Goal: Task Accomplishment & Management: Use online tool/utility

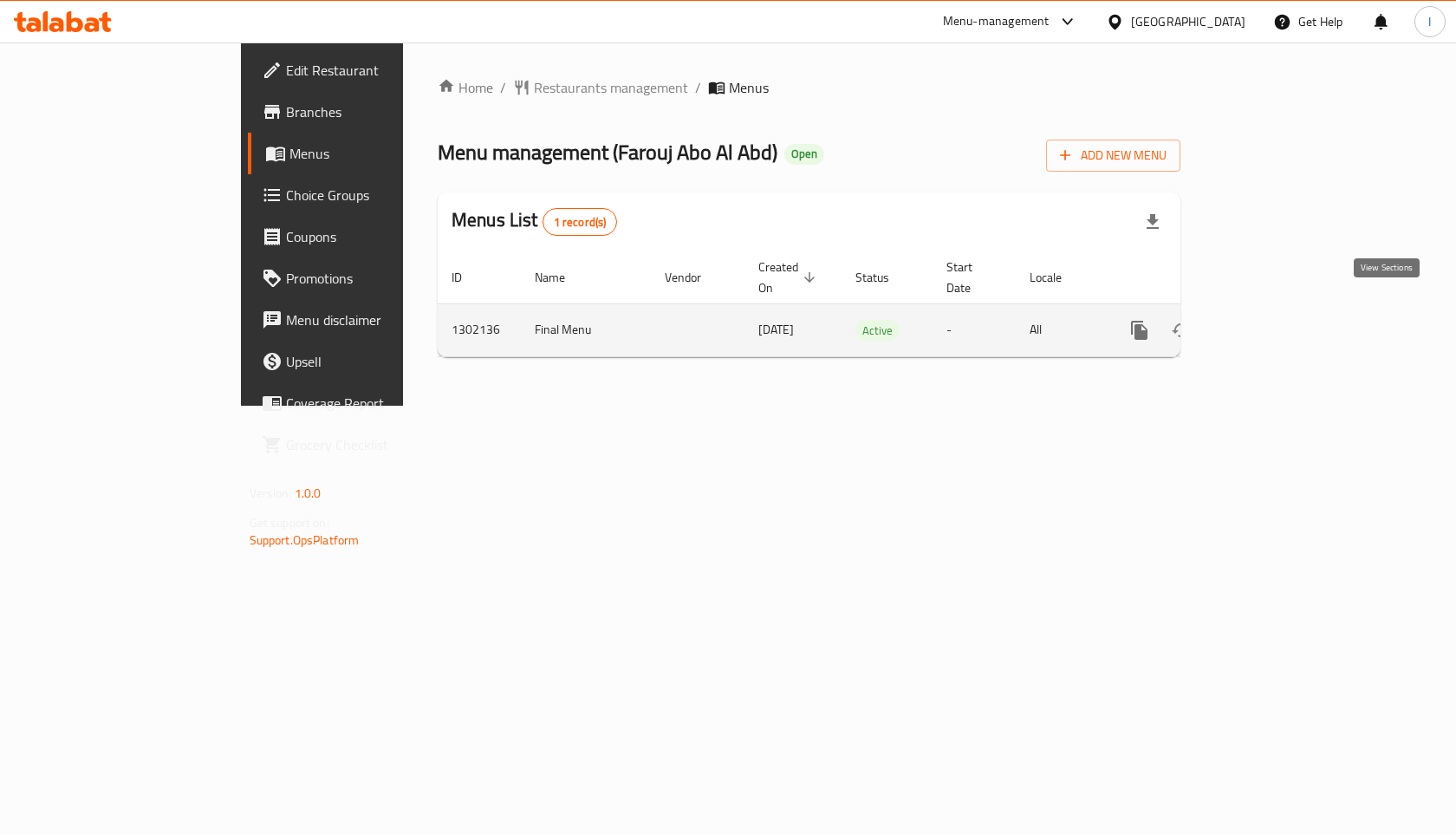
click at [1285, 312] on link "enhanced table" at bounding box center [1265, 330] width 42 height 42
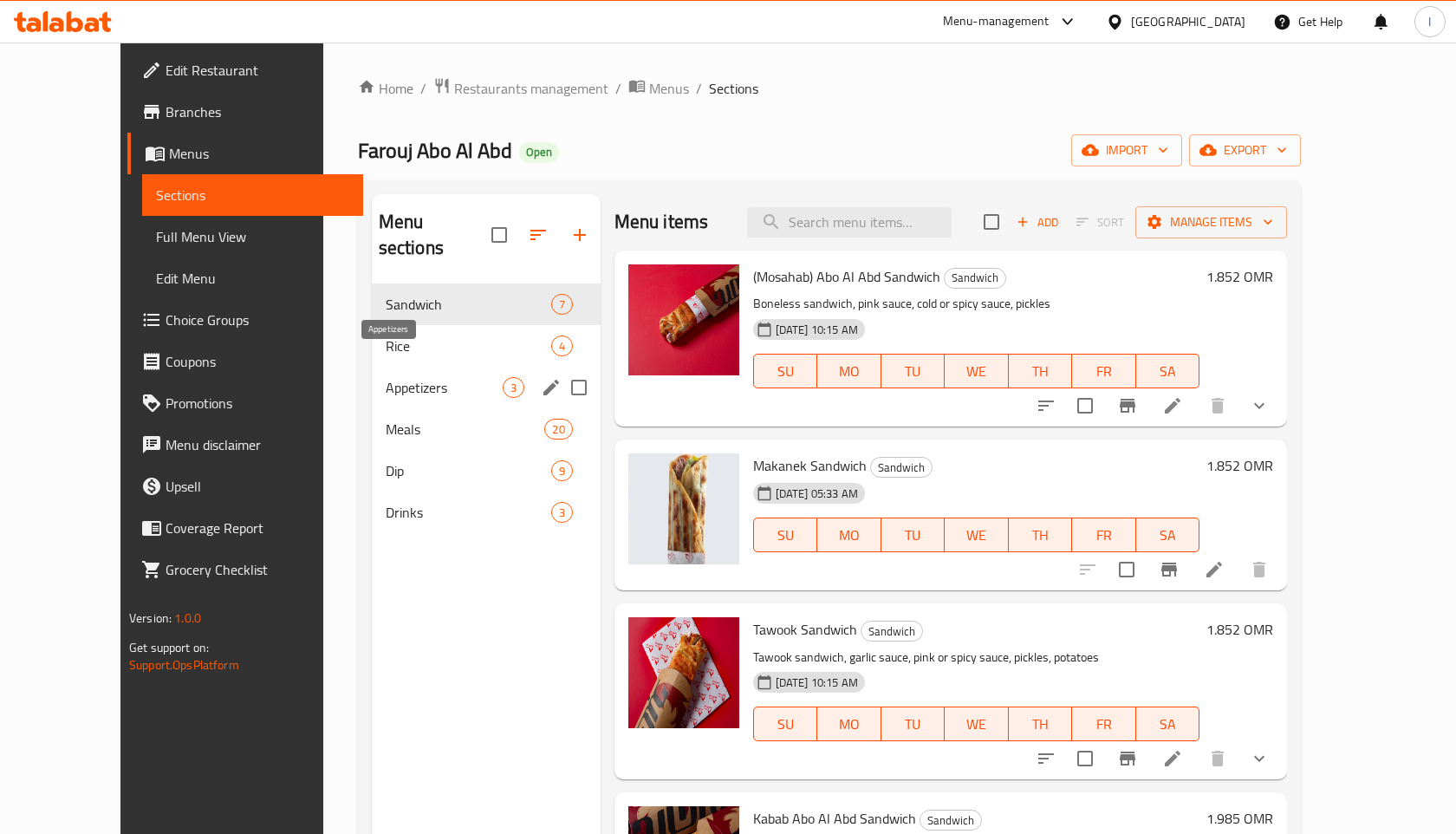
click at [386, 377] on span "Appetizers" at bounding box center [444, 387] width 117 height 21
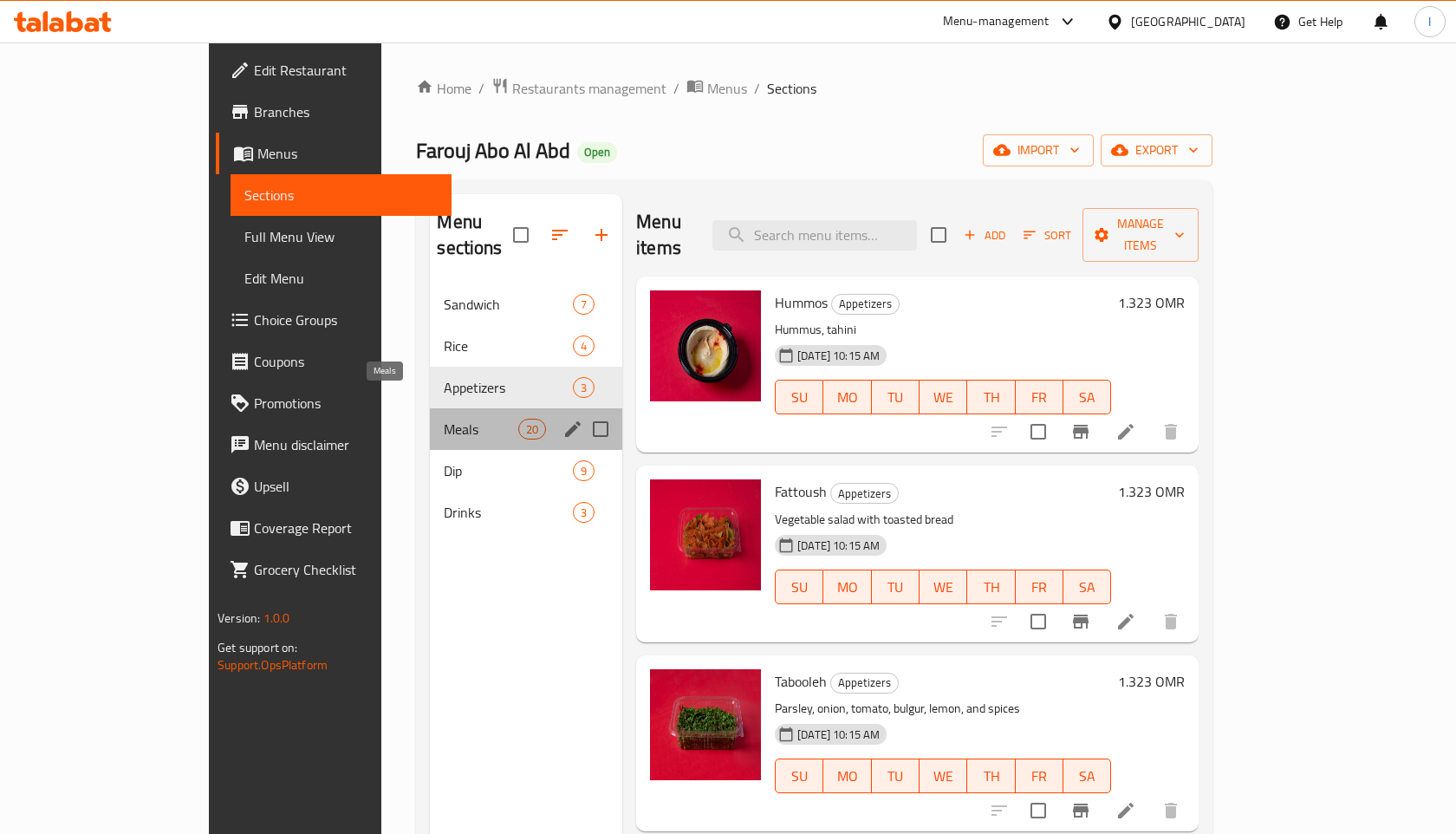
click at [443, 419] on span "Meals" at bounding box center [479, 429] width 73 height 21
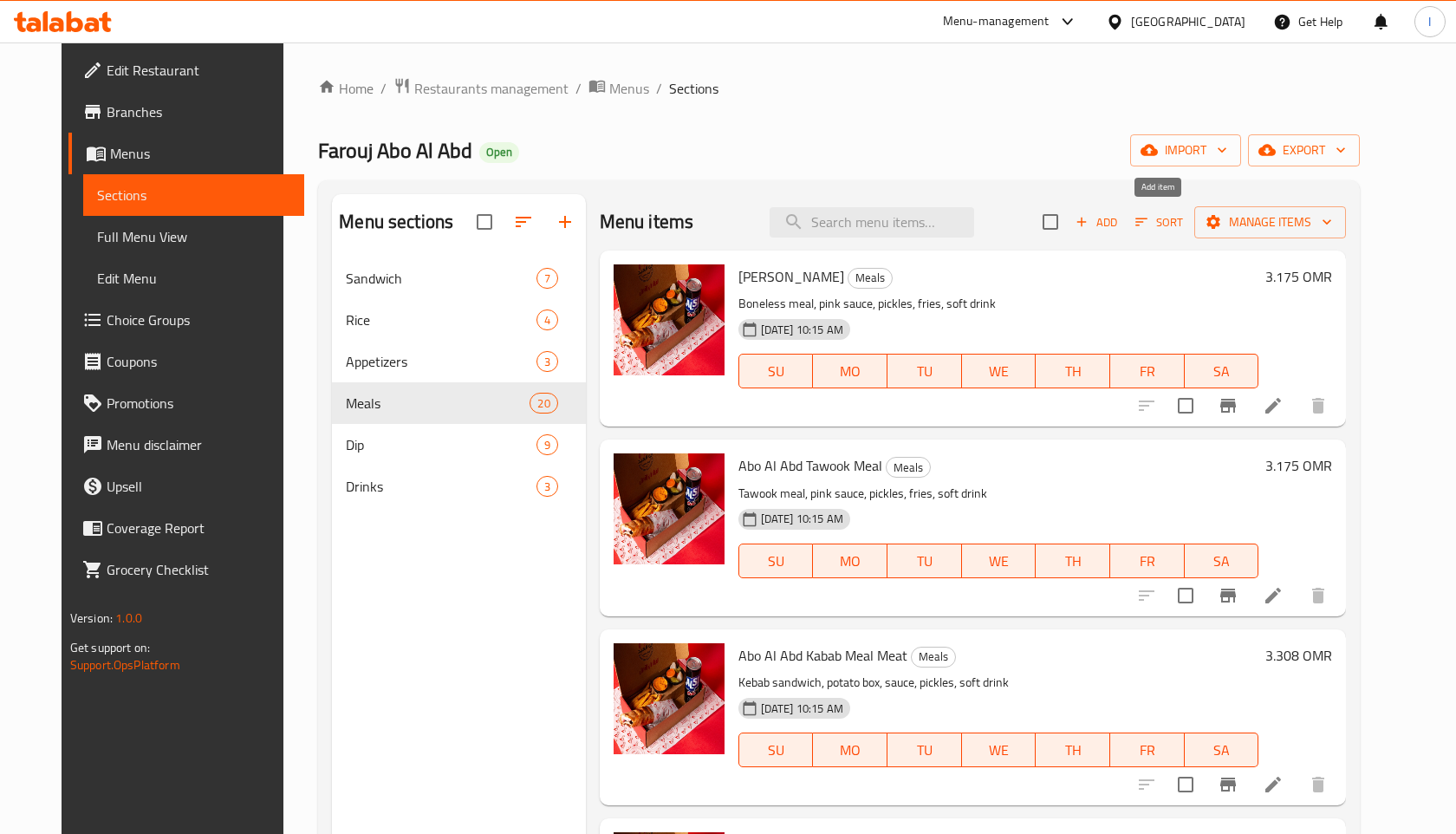
click at [1120, 220] on span "Add" at bounding box center [1097, 222] width 47 height 20
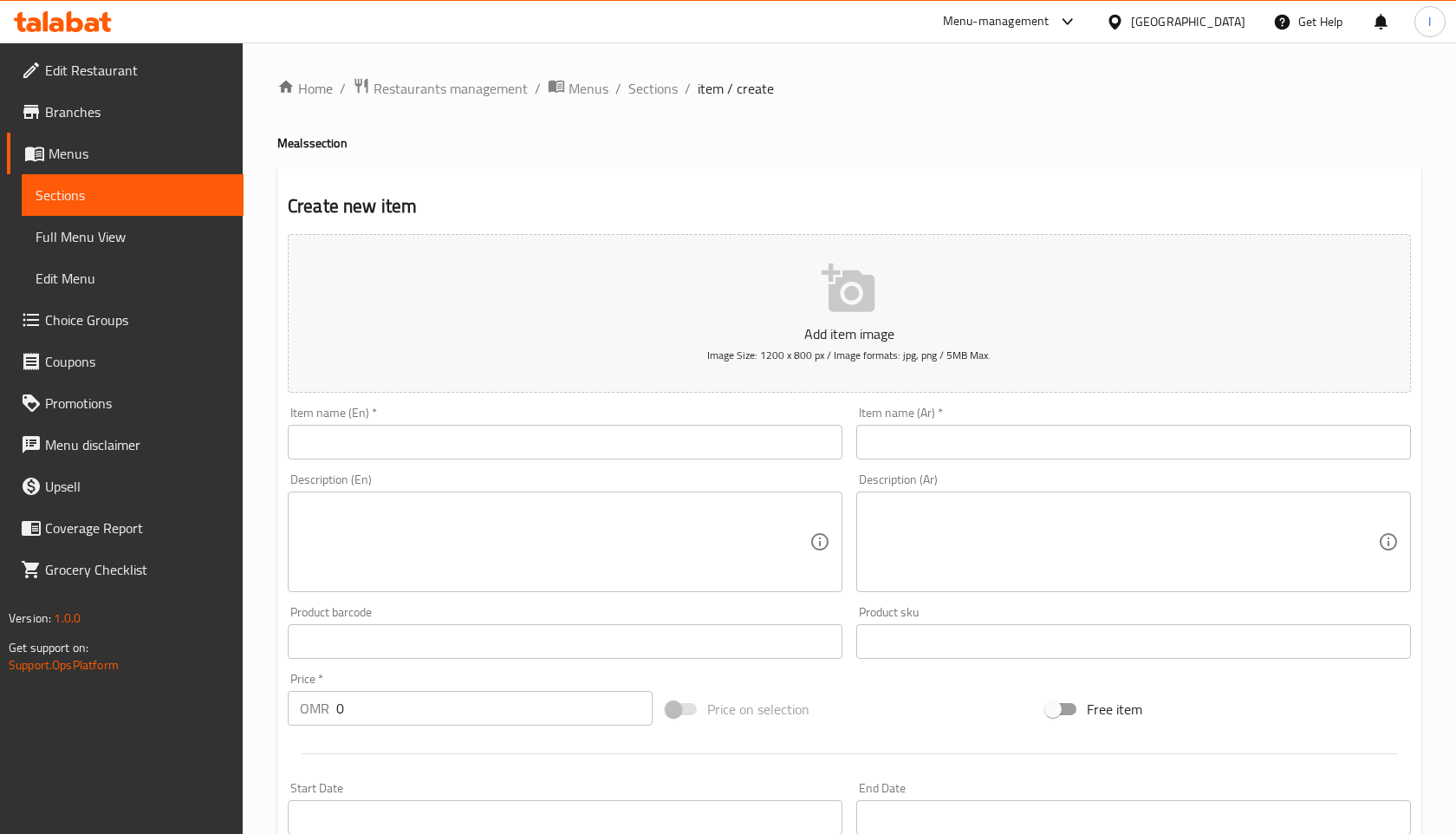
click at [878, 445] on input "text" at bounding box center [1134, 442] width 555 height 35
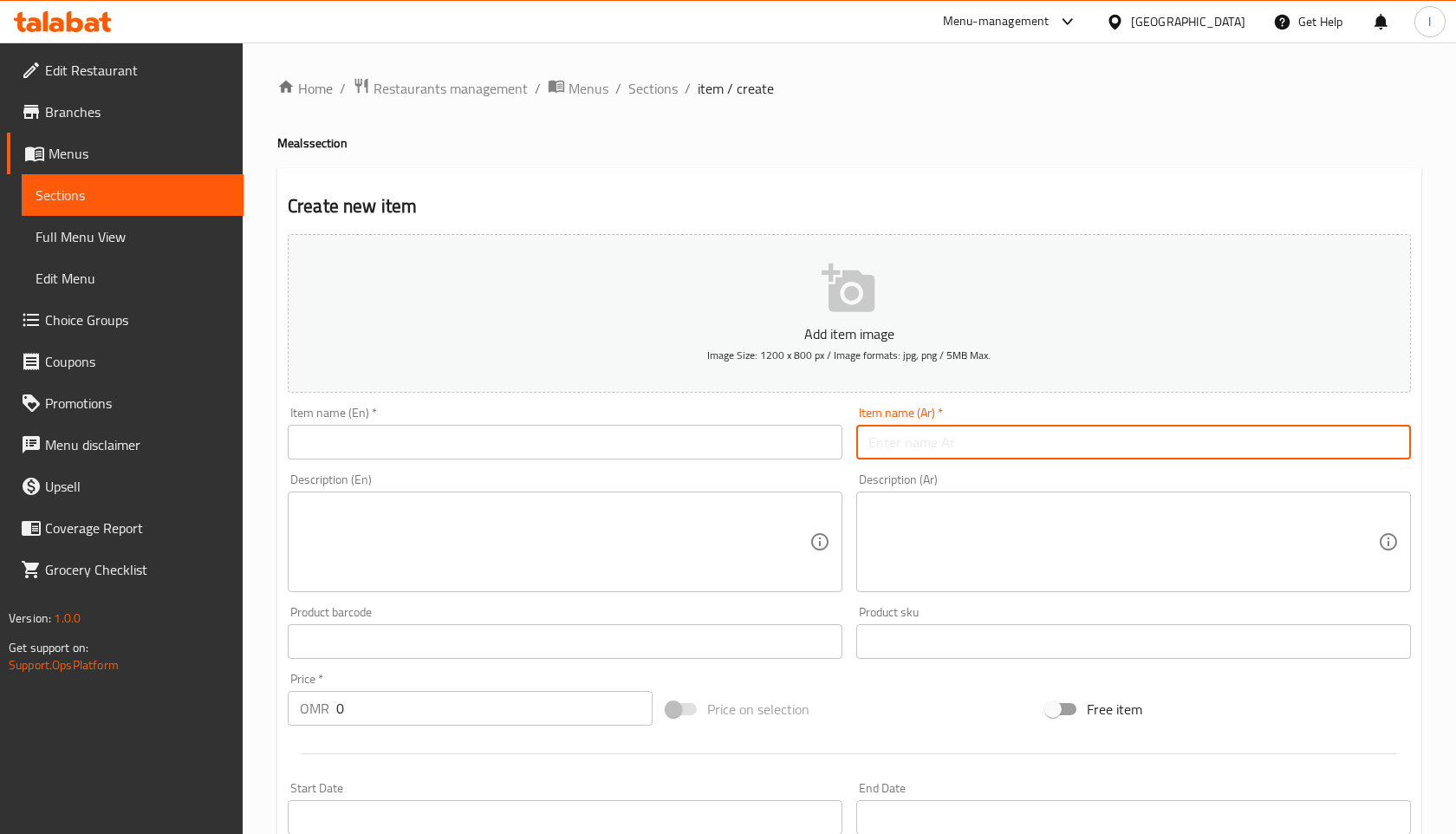
paste input "بطاطا - كبير"
type input "بطاطا - كبير"
click at [620, 438] on input "text" at bounding box center [565, 442] width 555 height 35
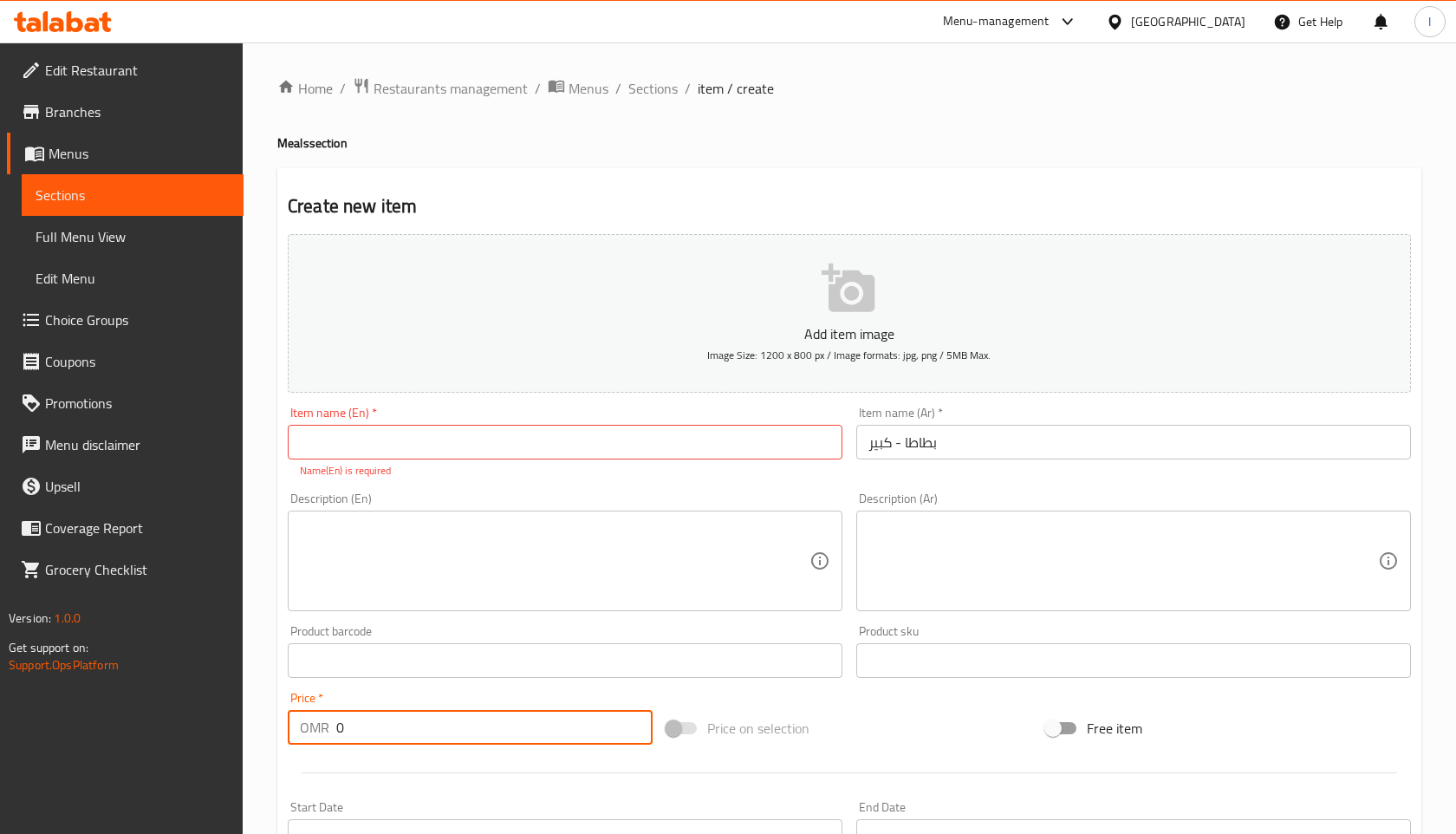
drag, startPoint x: 336, startPoint y: 706, endPoint x: 368, endPoint y: 706, distance: 32.0
click at [368, 706] on div "Price   * OMR 0 Price *" at bounding box center [471, 718] width 365 height 53
click at [366, 724] on input "0" at bounding box center [494, 728] width 316 height 35
type input "1.445"
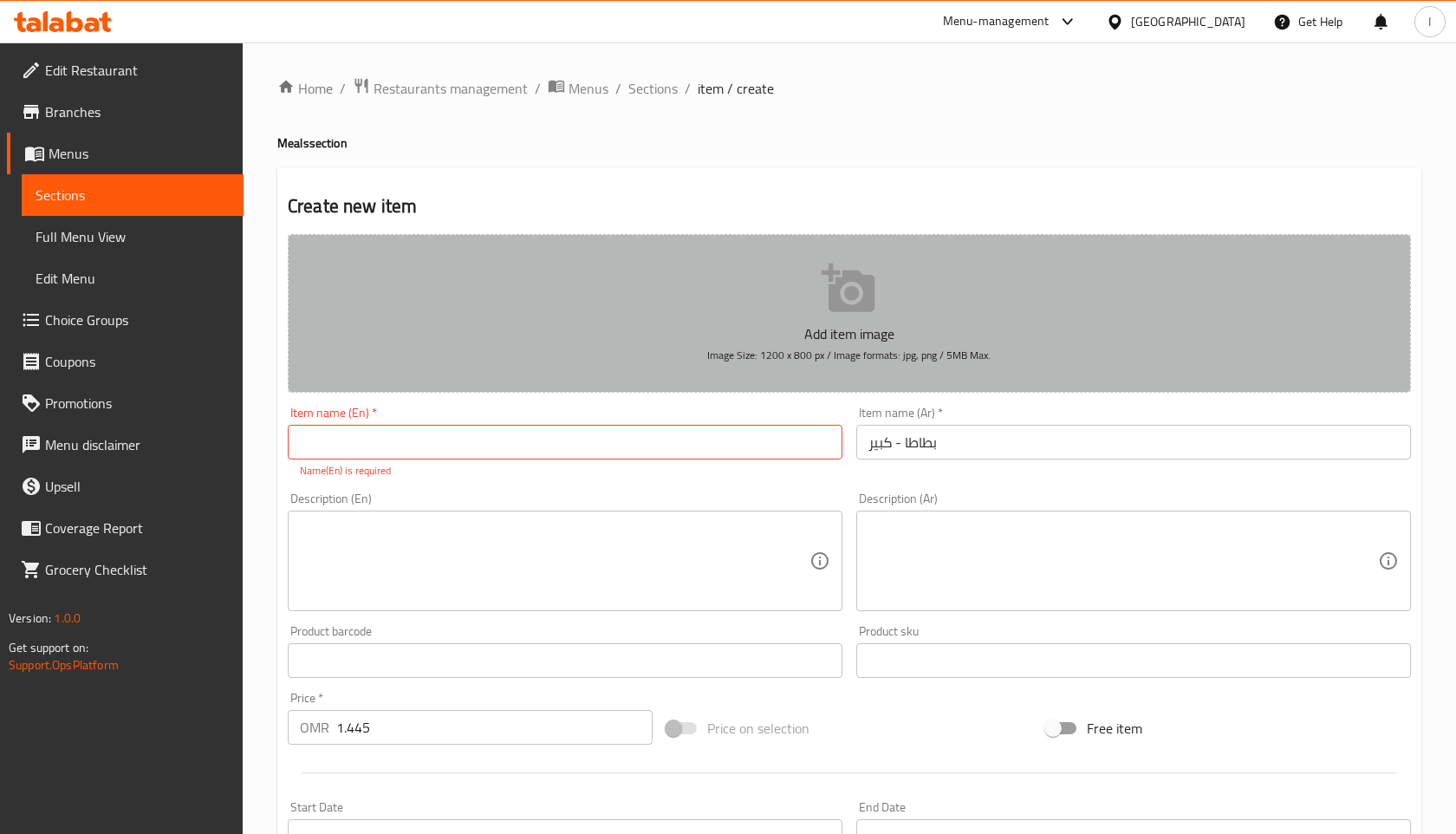
click at [820, 310] on button "Add item image Image Size: 1200 x 800 px / Image formats: jpg, png / 5MB Max." at bounding box center [850, 313] width 1123 height 158
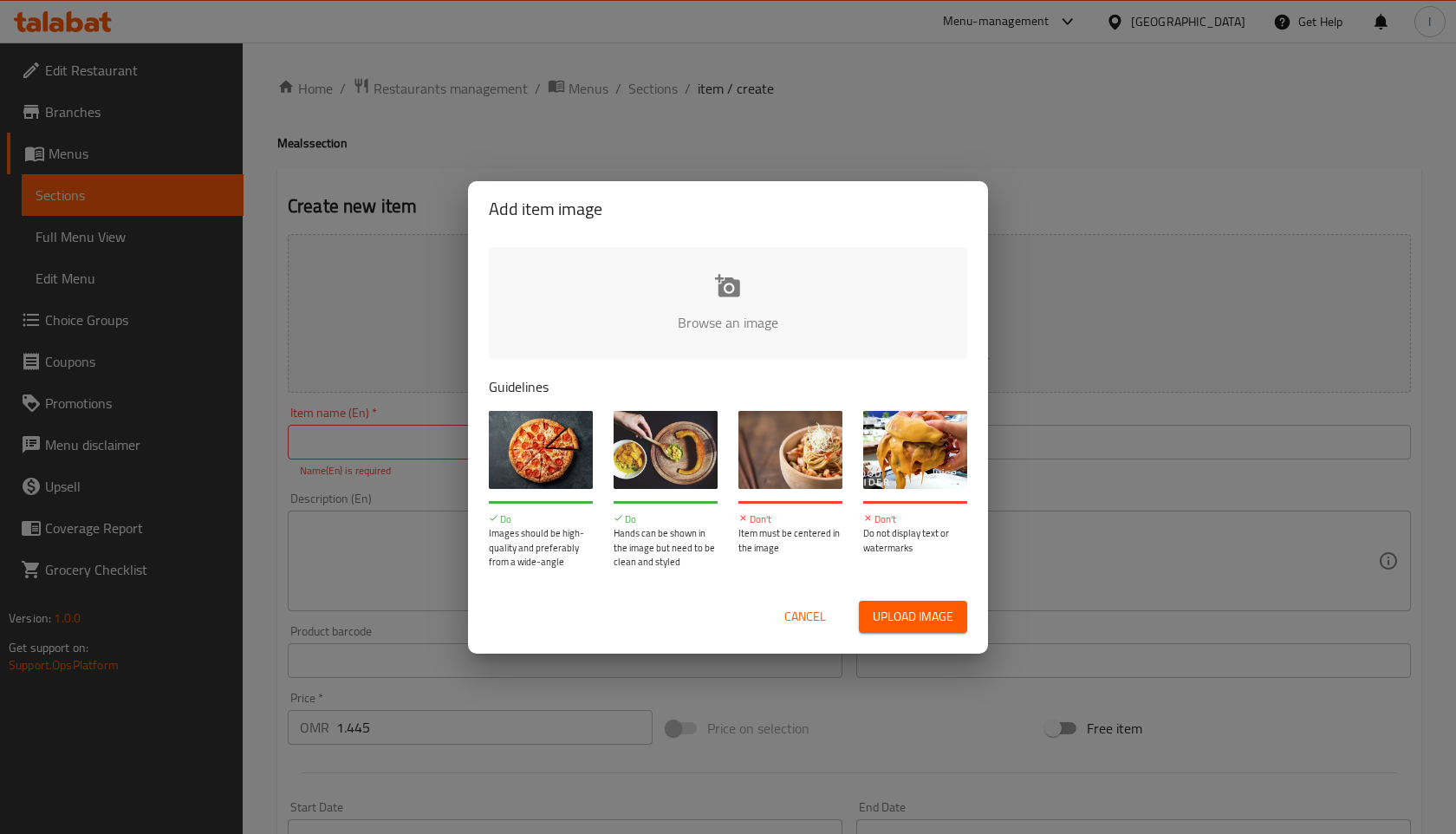
click at [738, 298] on input "file" at bounding box center [1314, 328] width 1650 height 162
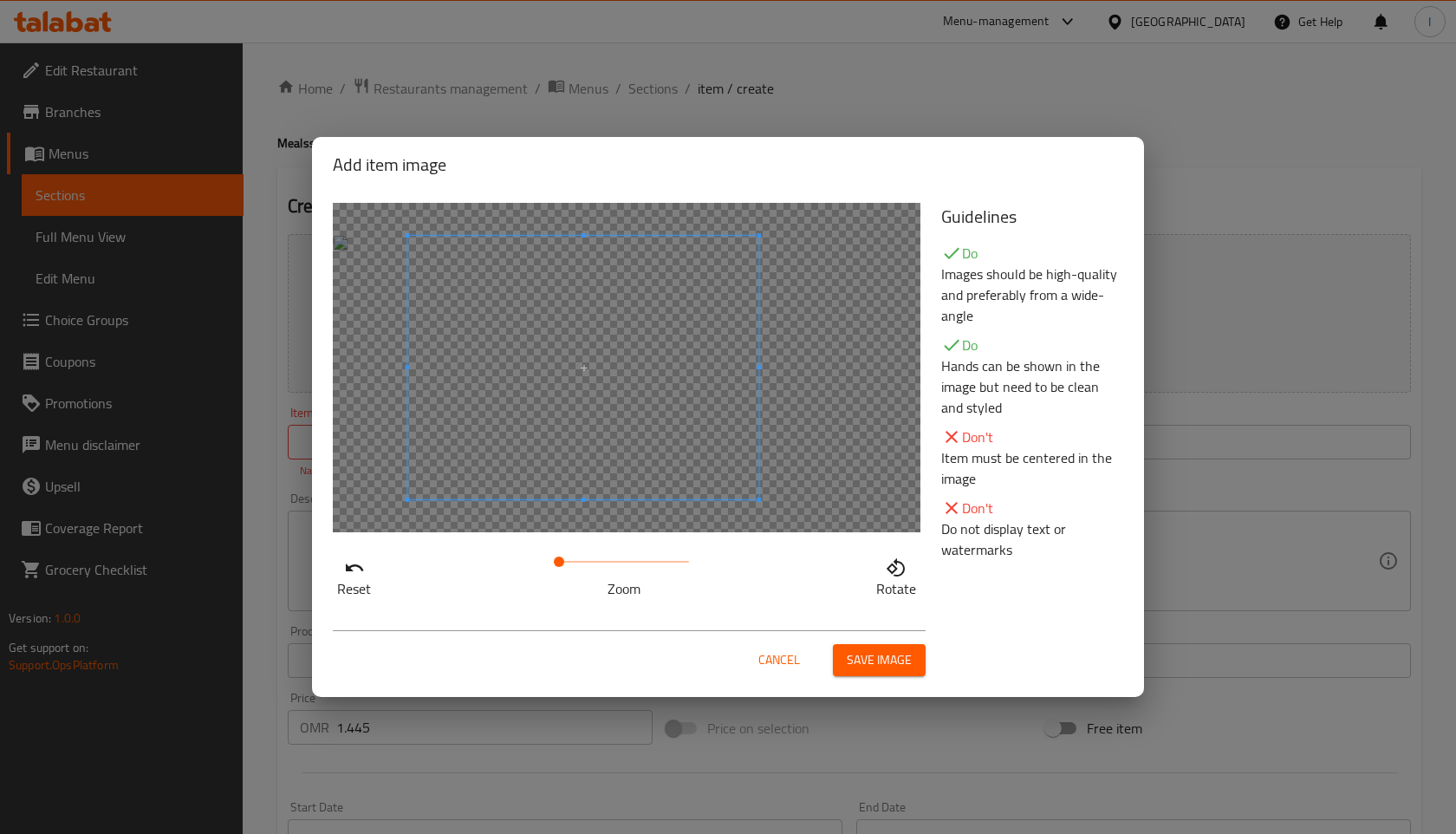
click at [617, 370] on span at bounding box center [584, 367] width 352 height 264
drag, startPoint x: 558, startPoint y: 558, endPoint x: 568, endPoint y: 555, distance: 10.4
click at [568, 557] on span at bounding box center [568, 562] width 11 height 11
click at [884, 667] on span "Save image" at bounding box center [879, 660] width 65 height 21
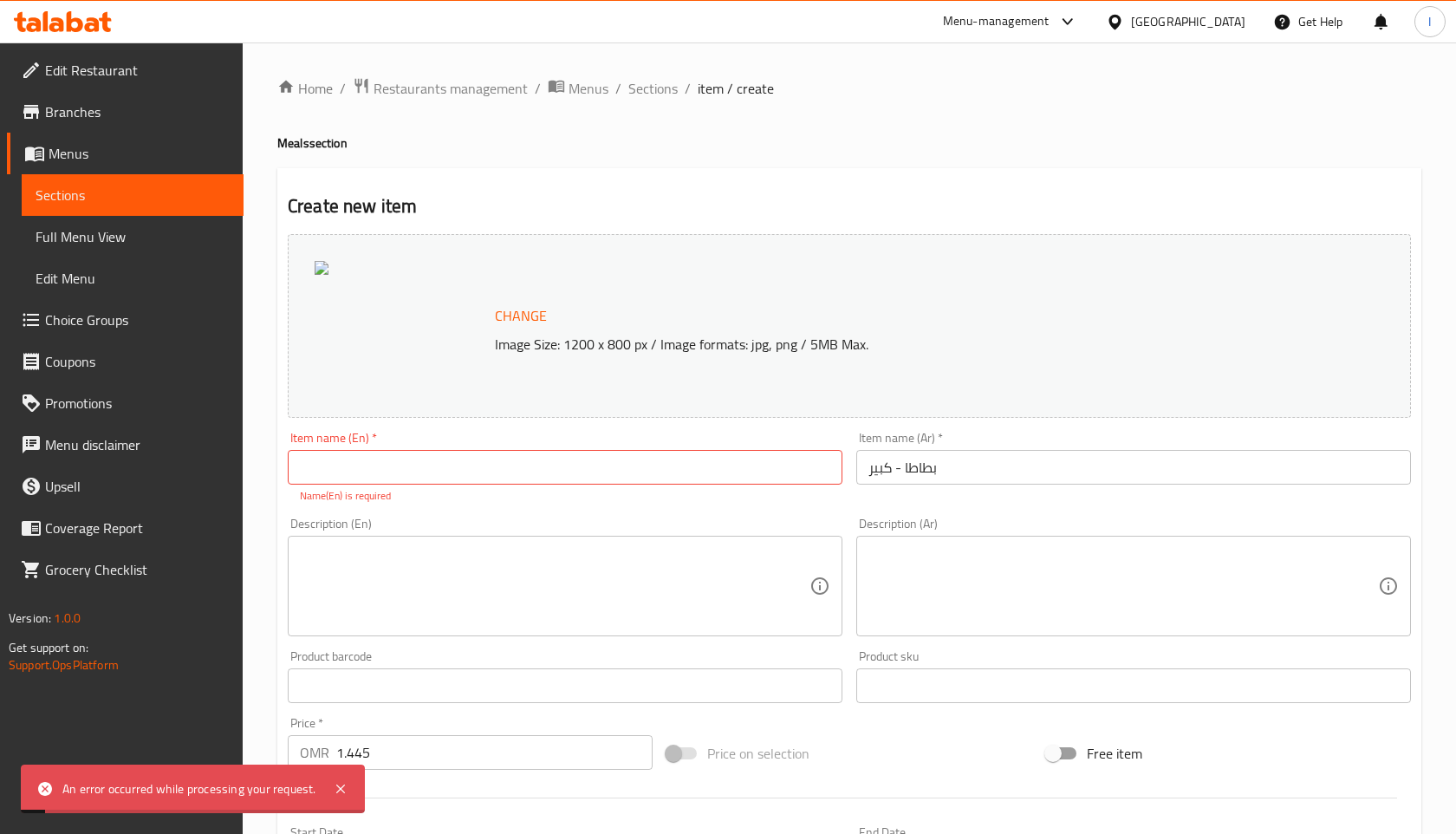
click at [455, 476] on input "text" at bounding box center [565, 468] width 555 height 35
type input "L"
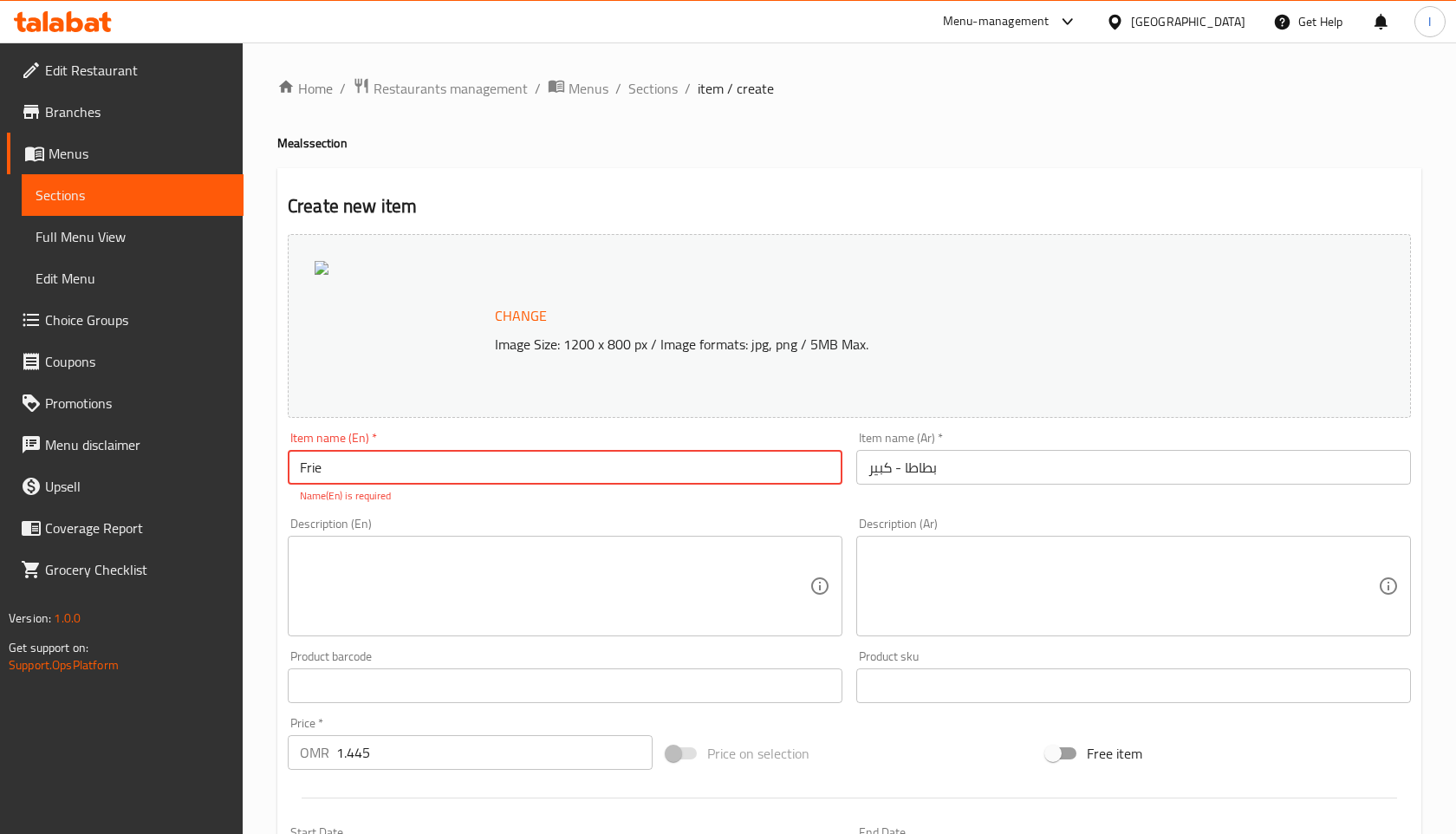
type input "Fries - Large"
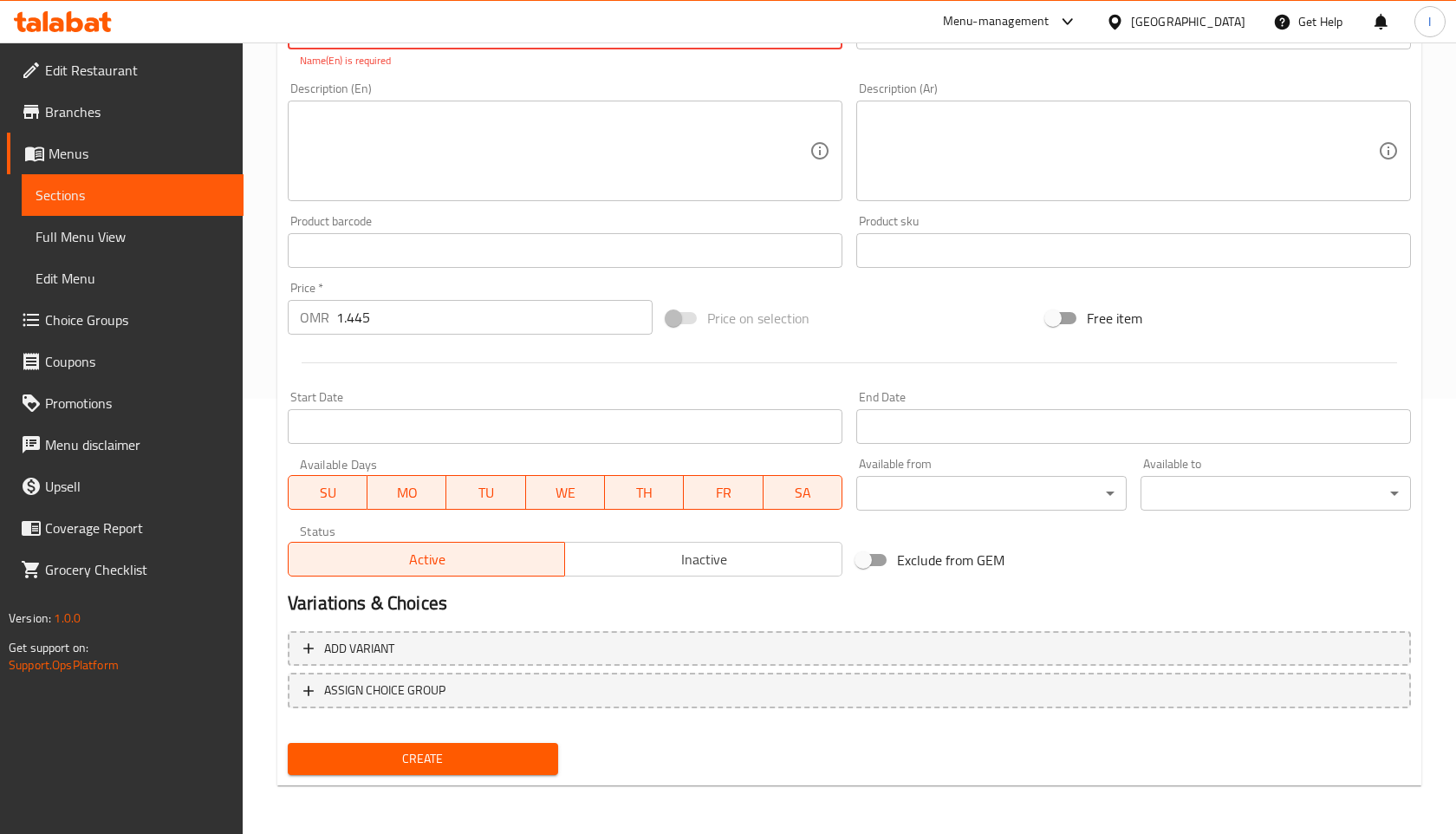
click at [436, 761] on span "Create" at bounding box center [423, 759] width 243 height 21
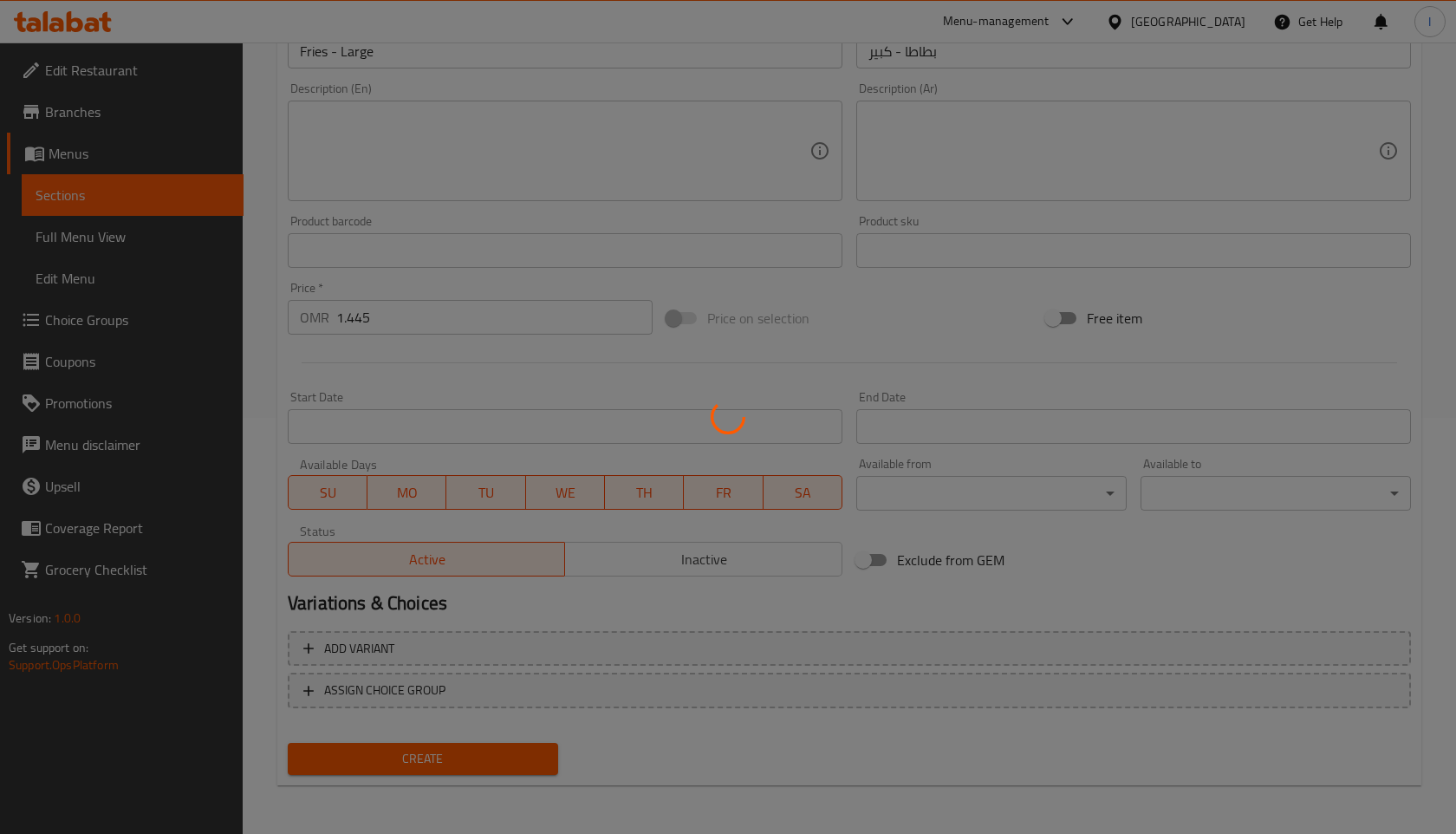
type input "0"
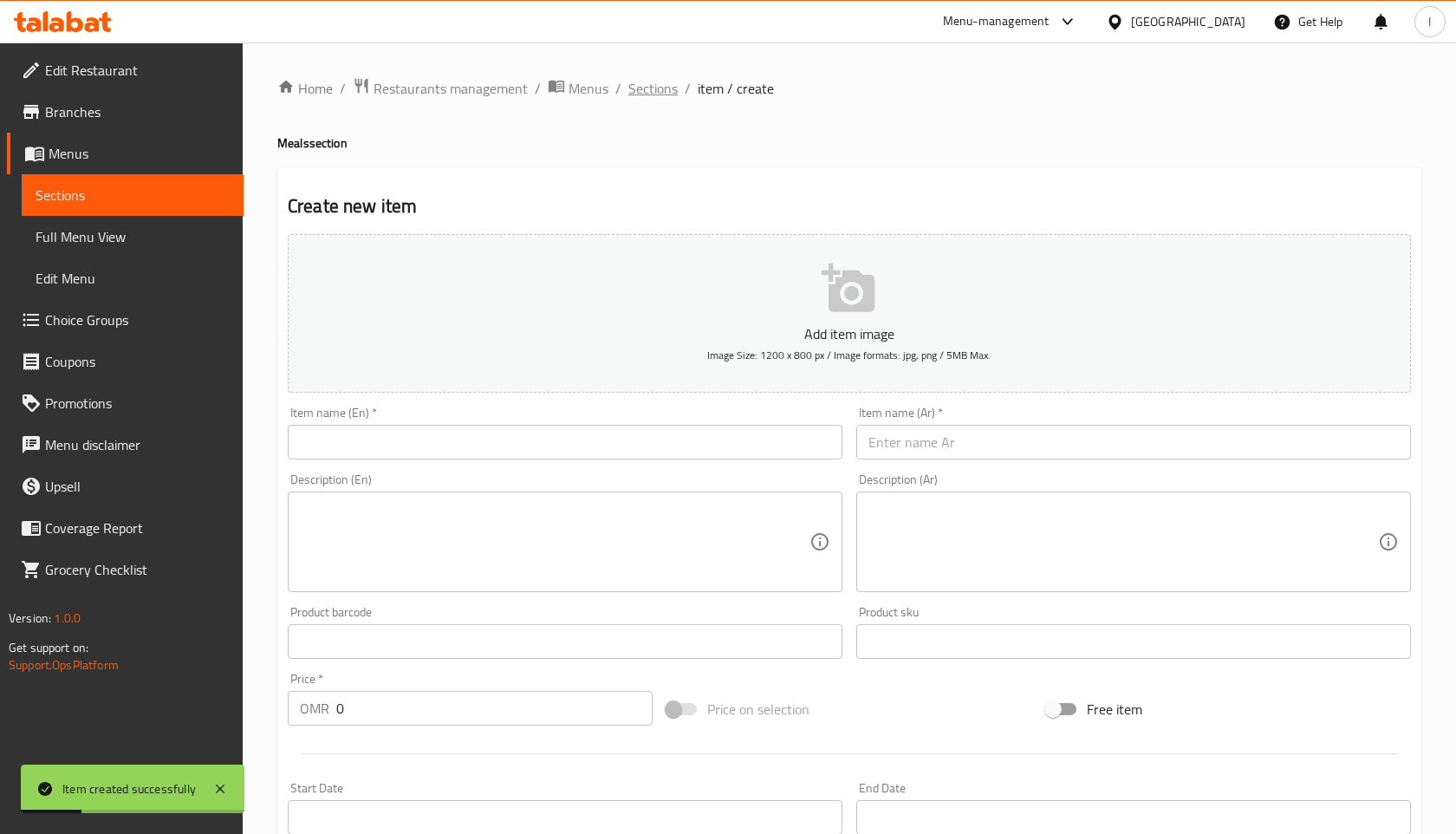
click at [649, 85] on span "Sections" at bounding box center [653, 88] width 50 height 21
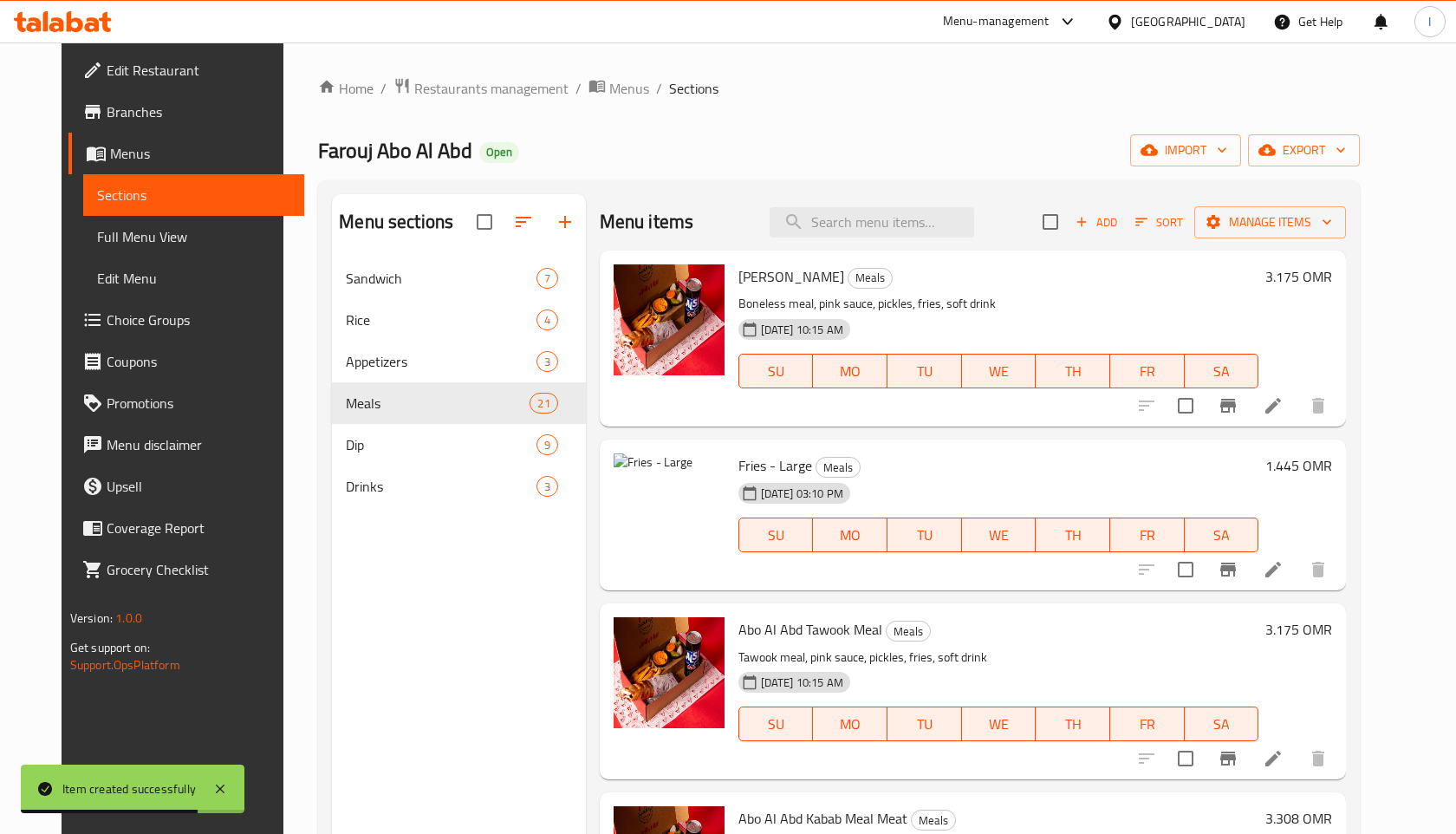
click at [106, 109] on span "Branches" at bounding box center [198, 111] width 185 height 21
